Goal: Task Accomplishment & Management: Use online tool/utility

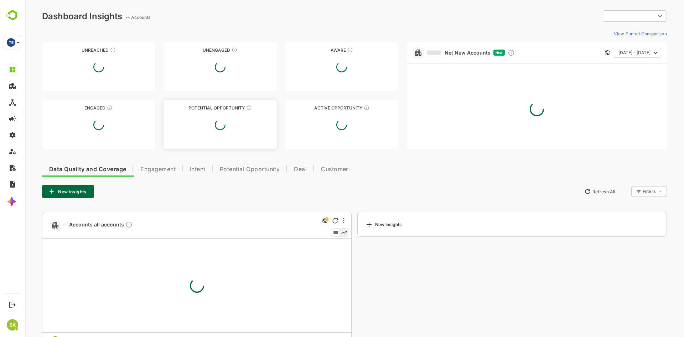
type input "**********"
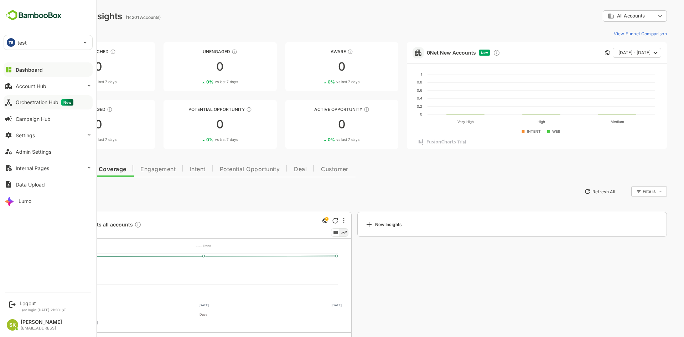
click at [38, 103] on div "Orchestration Hub New" at bounding box center [45, 102] width 58 height 6
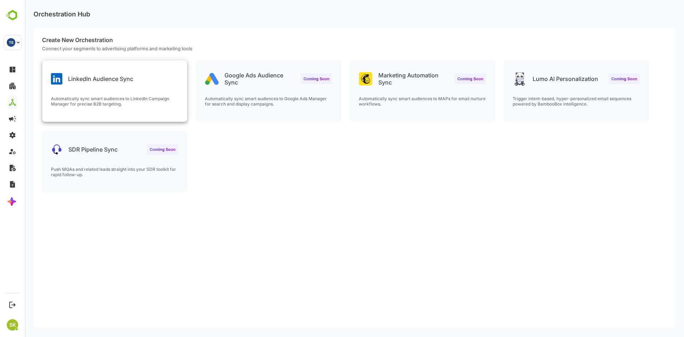
click at [123, 77] on p "LinkedIn Audience Sync" at bounding box center [100, 78] width 65 height 7
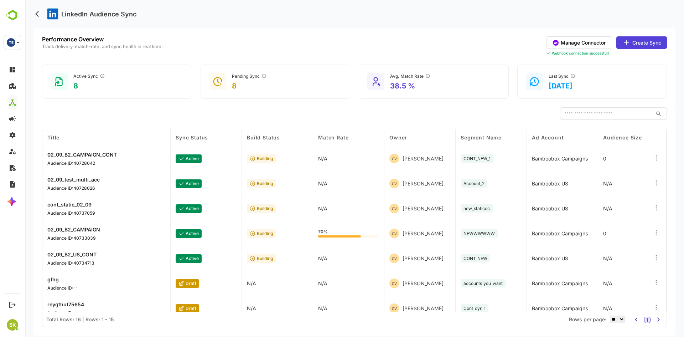
click at [640, 41] on button "Create Sync" at bounding box center [641, 42] width 51 height 12
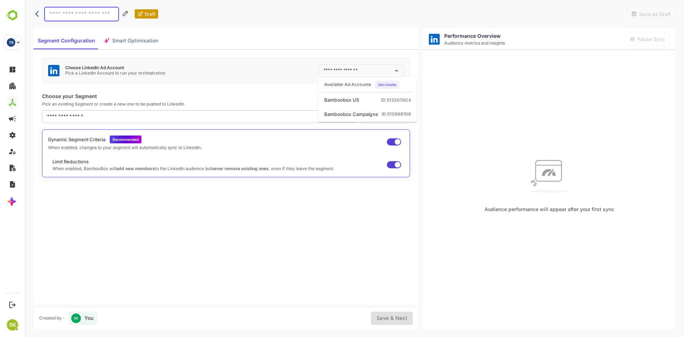
click at [365, 75] on input "text" at bounding box center [356, 70] width 68 height 11
click at [365, 95] on li "Bamboobox US ID: 512307904" at bounding box center [368, 100] width 96 height 13
type input "**********"
click at [391, 72] on icon "Clear" at bounding box center [387, 70] width 7 height 7
click at [456, 80] on div "Audience performance will appear after your first sync" at bounding box center [549, 182] width 253 height 265
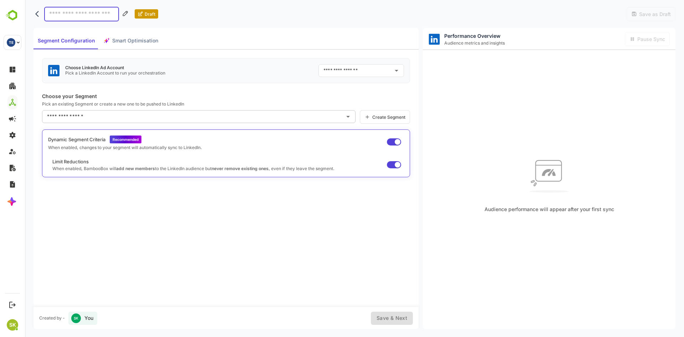
click at [490, 126] on div "Audience performance will appear after your first sync" at bounding box center [549, 182] width 253 height 265
click at [143, 41] on div "Segment Configuration Smart Optimisation" at bounding box center [97, 40] width 129 height 17
click at [132, 41] on div "Segment Configuration Smart Optimisation" at bounding box center [97, 40] width 129 height 17
click at [122, 40] on div "Segment Configuration Smart Optimisation" at bounding box center [97, 40] width 129 height 17
click at [79, 15] on input at bounding box center [81, 14] width 75 height 15
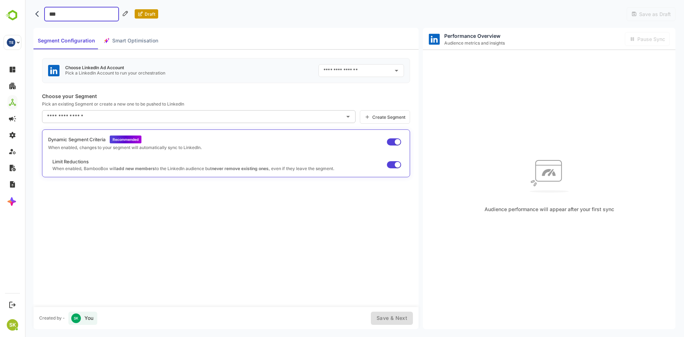
type input "****"
click at [120, 44] on div "Segment Configuration Smart Optimisation" at bounding box center [97, 40] width 129 height 17
click at [116, 39] on div "Segment Configuration Smart Optimisation" at bounding box center [97, 40] width 129 height 17
click at [36, 11] on icon "back" at bounding box center [38, 13] width 7 height 7
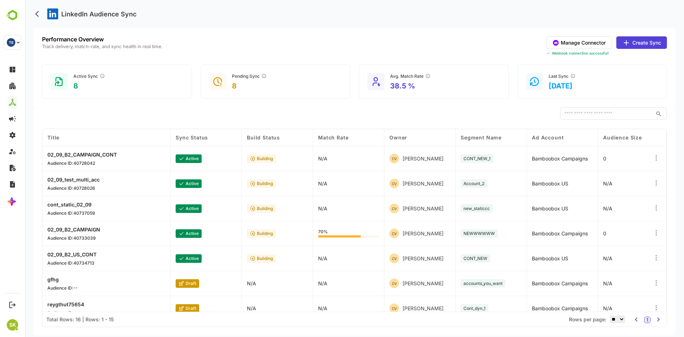
click at [69, 149] on div "02_09_B2_CAMPAIGN_CONT Audience ID: 40728042" at bounding box center [106, 158] width 128 height 25
click at [84, 156] on p "02_09_B2_CAMPAIGN_CONT" at bounding box center [81, 154] width 69 height 6
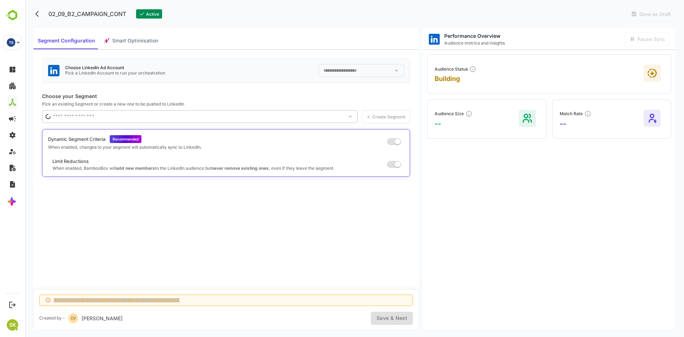
click at [132, 41] on div "Segment Configuration Smart Optimisation" at bounding box center [97, 40] width 129 height 17
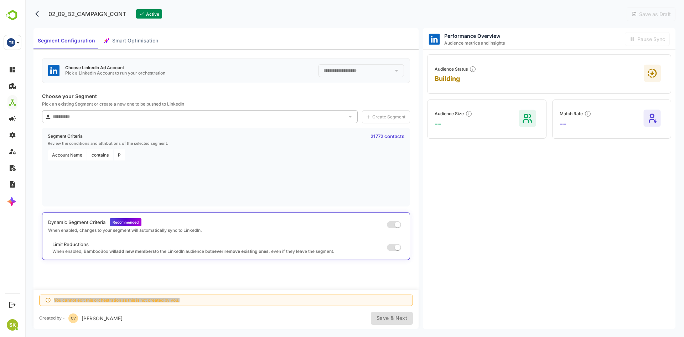
type input "**********"
click at [132, 41] on span "Smart Optimisation" at bounding box center [135, 40] width 46 height 9
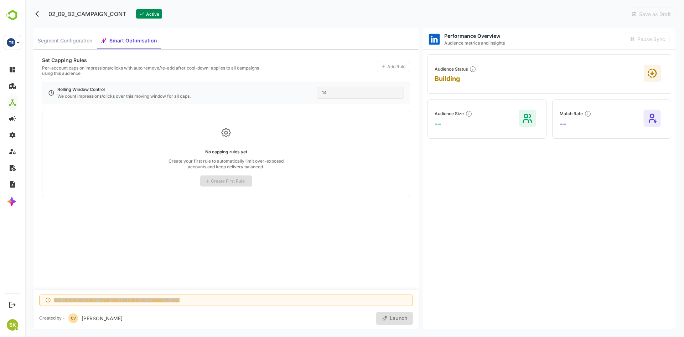
click at [356, 92] on div "14" at bounding box center [360, 93] width 87 height 12
click at [37, 15] on icon "back" at bounding box center [38, 13] width 7 height 7
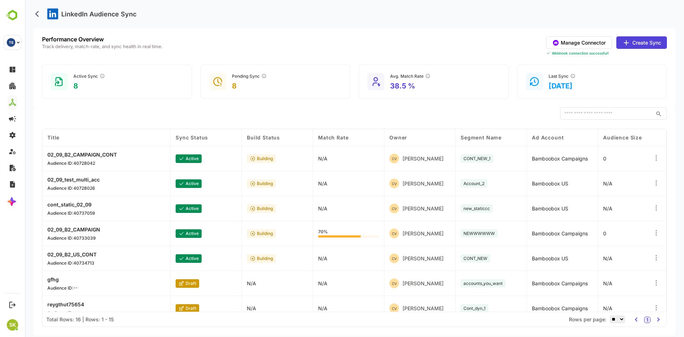
click at [647, 40] on button "Create Sync" at bounding box center [641, 42] width 51 height 12
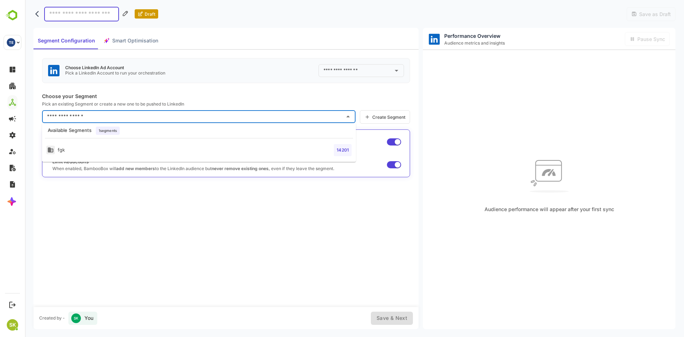
click at [201, 115] on input "text" at bounding box center [193, 116] width 296 height 11
click at [172, 153] on li "fgk 14201" at bounding box center [199, 150] width 314 height 18
type input "***"
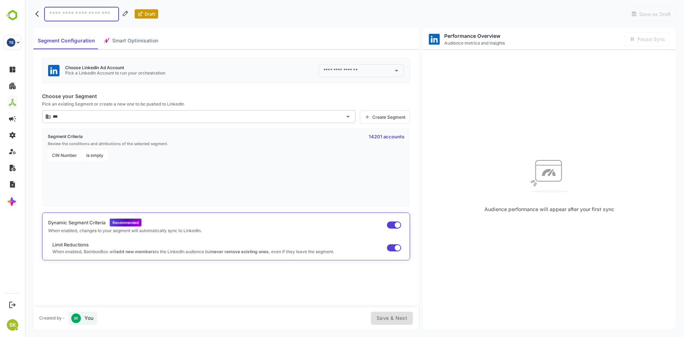
click at [81, 15] on input at bounding box center [81, 14] width 75 height 15
type input "*******"
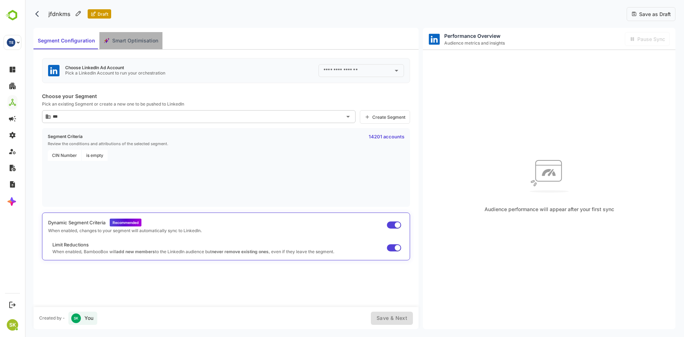
click at [130, 37] on span "Smart Optimisation" at bounding box center [135, 40] width 46 height 9
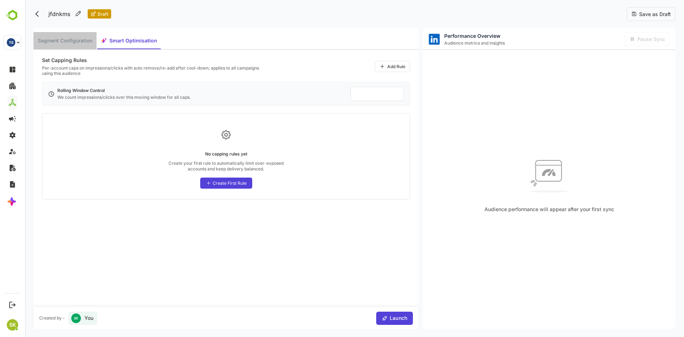
click at [57, 42] on span "Segment Configuration" at bounding box center [65, 40] width 55 height 9
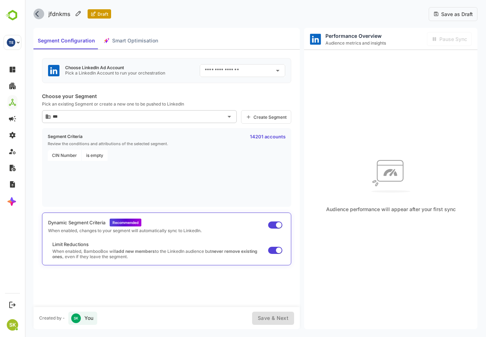
click at [38, 16] on icon "back" at bounding box center [37, 14] width 4 height 6
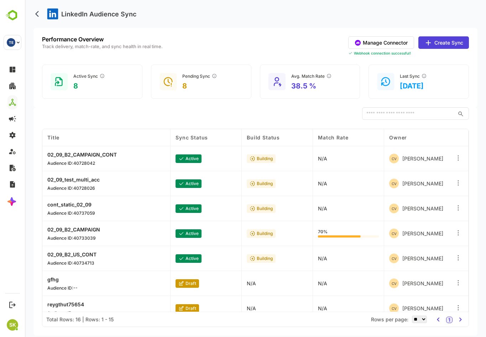
click at [394, 41] on button "Manage Connector" at bounding box center [382, 42] width 66 height 12
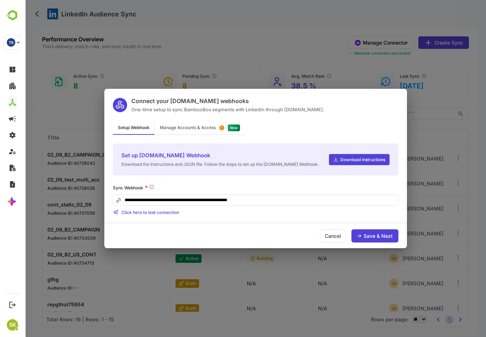
click at [223, 128] on icon at bounding box center [222, 127] width 5 height 5
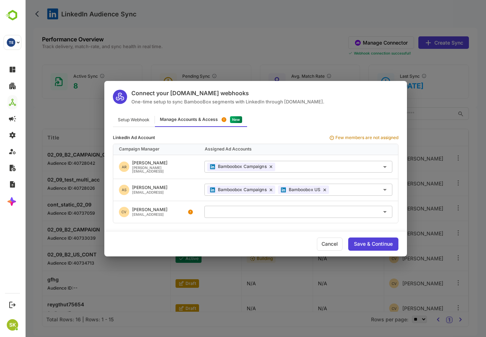
click at [191, 210] on icon at bounding box center [190, 211] width 5 height 5
click at [324, 127] on div "Setup Webhook Manage Accounts & Access" at bounding box center [255, 120] width 303 height 14
click at [325, 60] on div "Connect your [DOMAIN_NAME] webhooks One-time setup to sync BambooBox segments w…" at bounding box center [255, 168] width 461 height 337
